Goal: Task Accomplishment & Management: Manage account settings

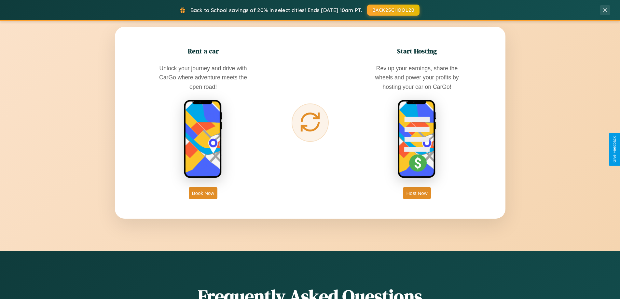
scroll to position [1253, 0]
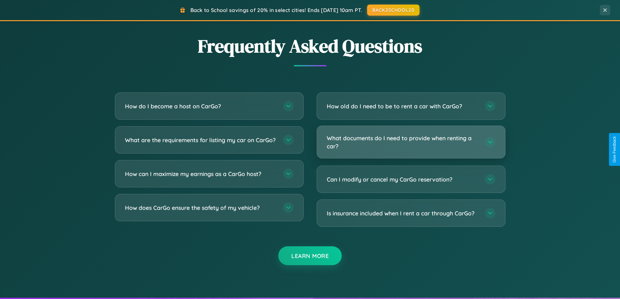
click at [411, 142] on h3 "What documents do I need to provide when renting a car?" at bounding box center [403, 142] width 152 height 16
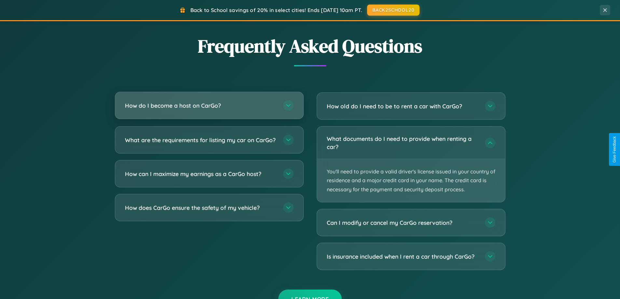
click at [209, 105] on h3 "How do I become a host on CarGo?" at bounding box center [201, 106] width 152 height 8
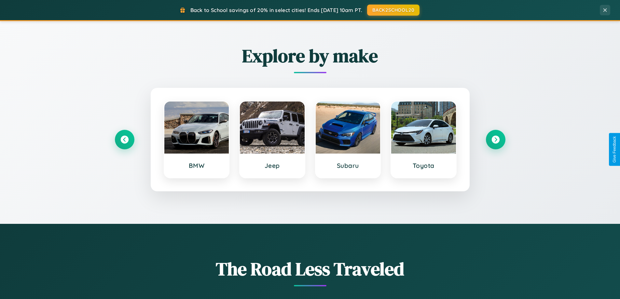
scroll to position [0, 0]
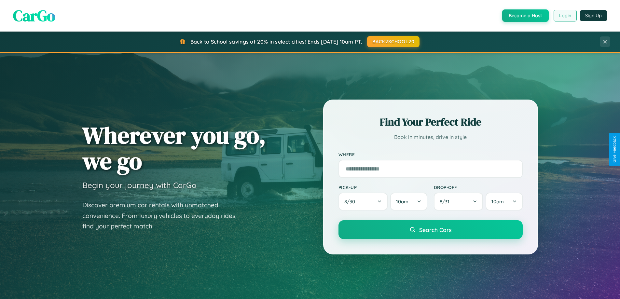
click at [565, 16] on button "Login" at bounding box center [565, 16] width 23 height 12
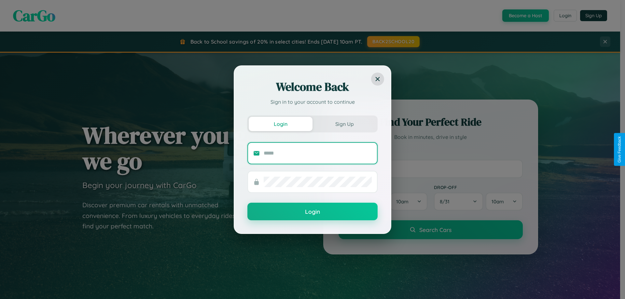
click at [318, 153] on input "text" at bounding box center [318, 153] width 108 height 10
type input "**********"
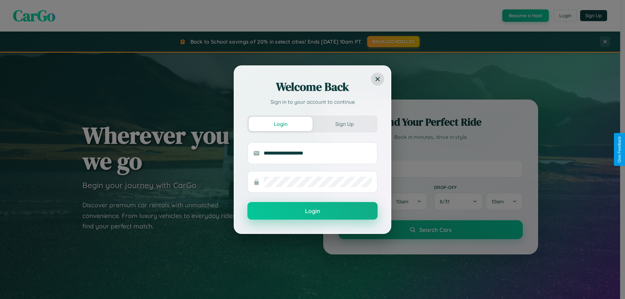
click at [313, 211] on button "Login" at bounding box center [312, 211] width 130 height 18
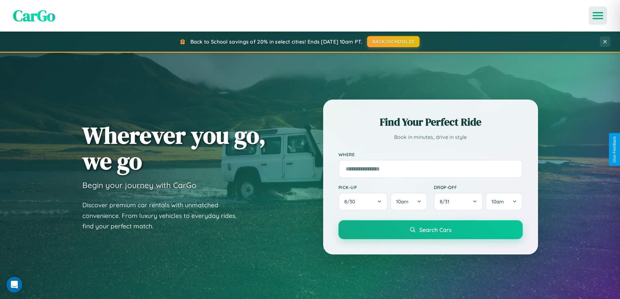
click at [598, 16] on icon "Open menu" at bounding box center [597, 16] width 9 height 6
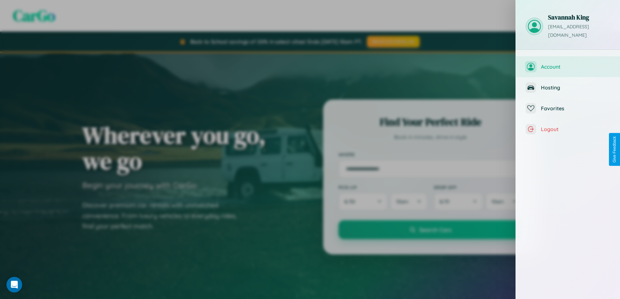
click at [568, 63] on span "Account" at bounding box center [575, 66] width 69 height 7
